Goal: Information Seeking & Learning: Learn about a topic

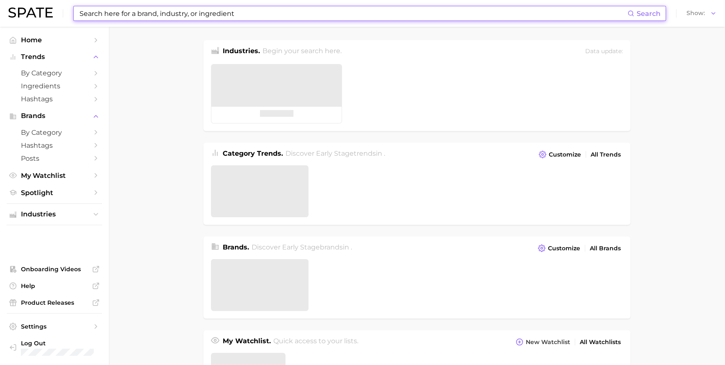
click at [202, 15] on input at bounding box center [353, 13] width 549 height 14
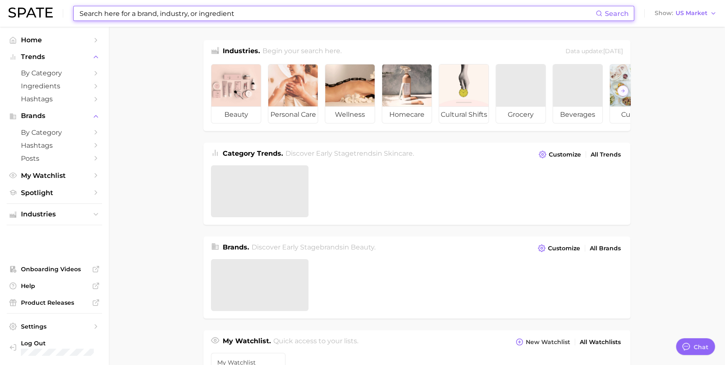
type input "ㅊ"
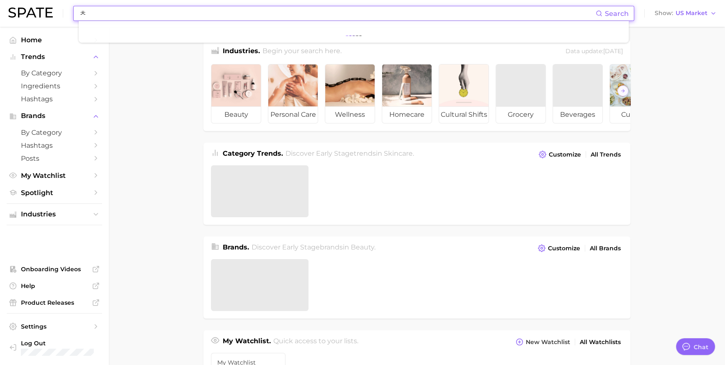
scroll to position [1253, 0]
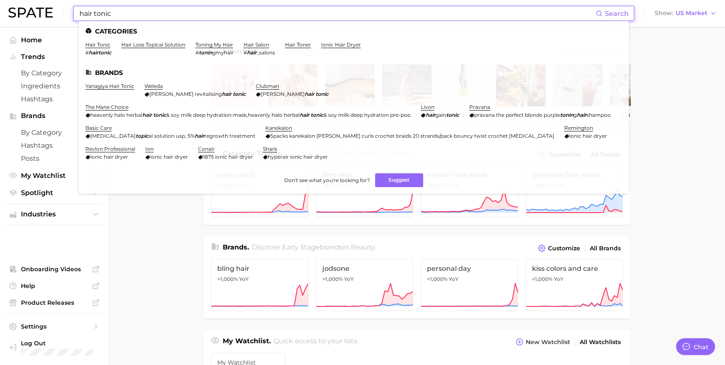
click at [133, 16] on input "hair tonic" at bounding box center [337, 13] width 517 height 14
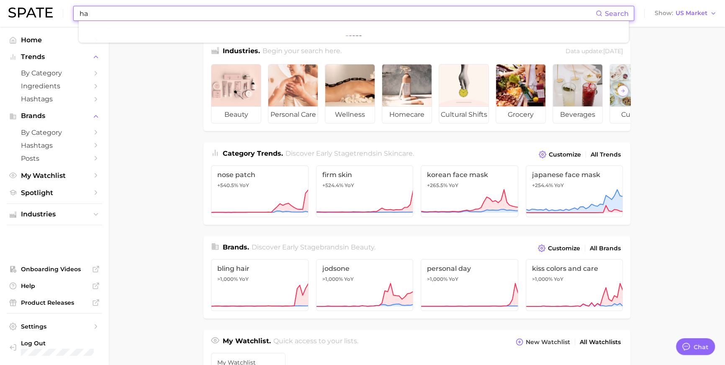
type input "h"
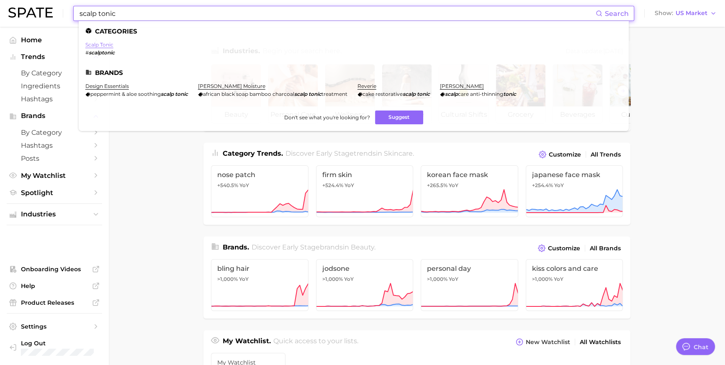
type input "scalp tonic"
click at [107, 43] on link "scalp tonic" at bounding box center [99, 44] width 28 height 6
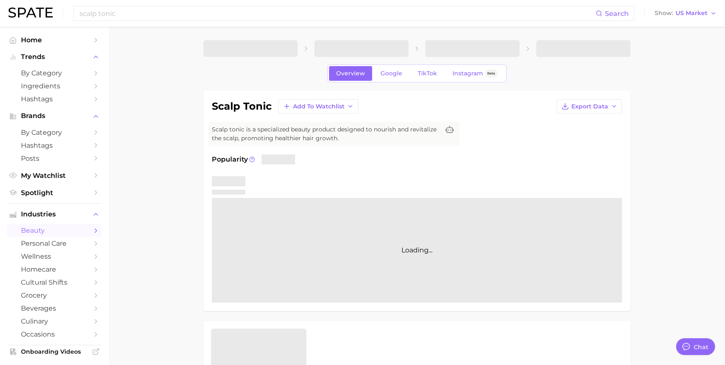
type textarea "x"
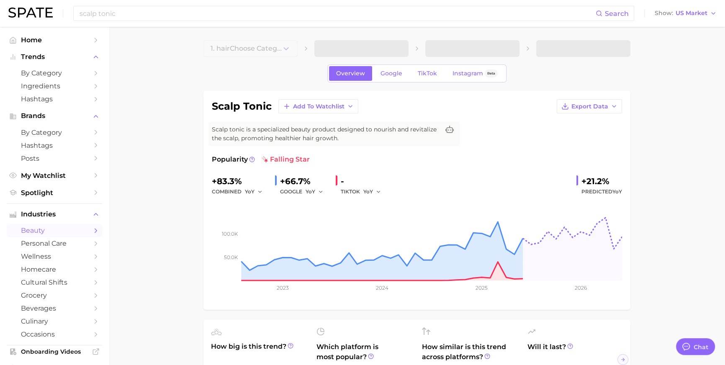
click at [362, 82] on div "Overview Google TikTok Instagram Beta" at bounding box center [416, 73] width 179 height 18
click at [373, 81] on link "Google" at bounding box center [391, 73] width 36 height 15
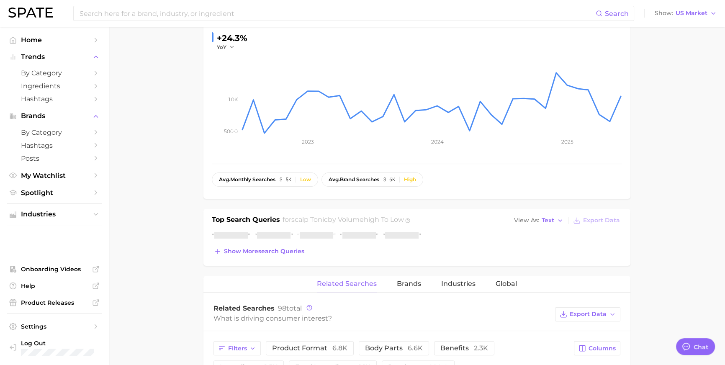
scroll to position [145, 0]
